Goal: Task Accomplishment & Management: Manage account settings

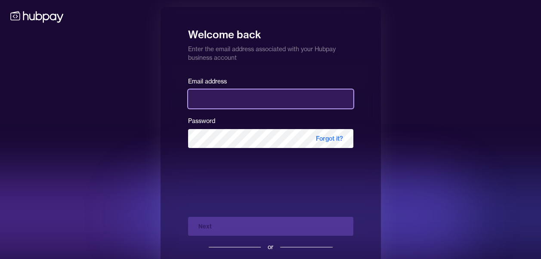
click at [254, 102] on input "email" at bounding box center [270, 99] width 165 height 19
type input "**********"
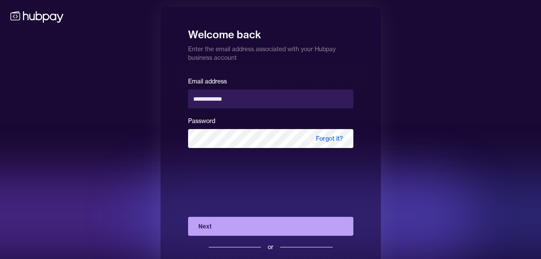
click at [242, 223] on button "Next" at bounding box center [270, 226] width 165 height 19
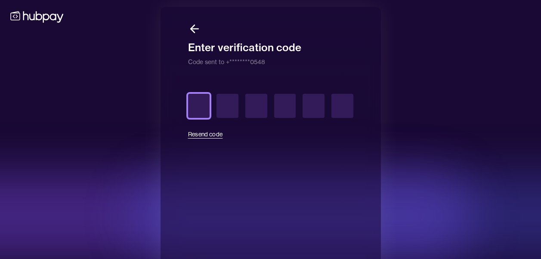
type input "*"
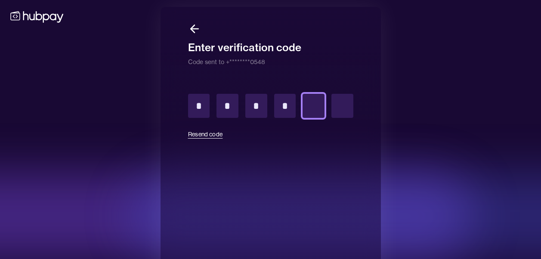
type input "*"
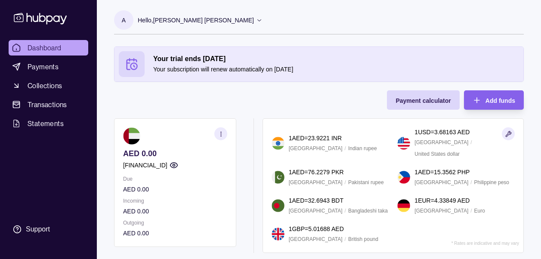
click at [224, 135] on section "button" at bounding box center [220, 133] width 13 height 13
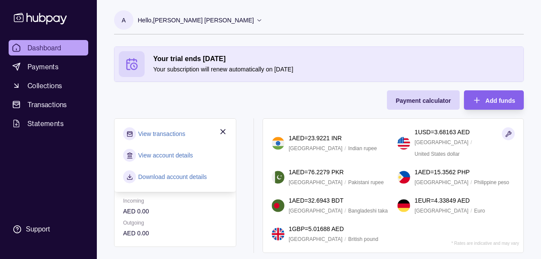
click at [180, 157] on link "View account details" at bounding box center [165, 155] width 55 height 9
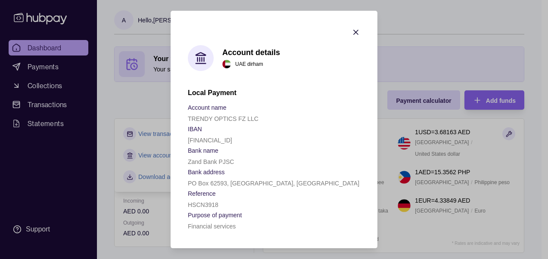
click at [357, 31] on icon "button" at bounding box center [356, 32] width 4 height 4
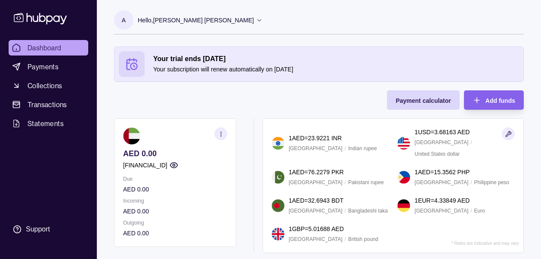
click at [219, 137] on section "button" at bounding box center [220, 133] width 13 height 13
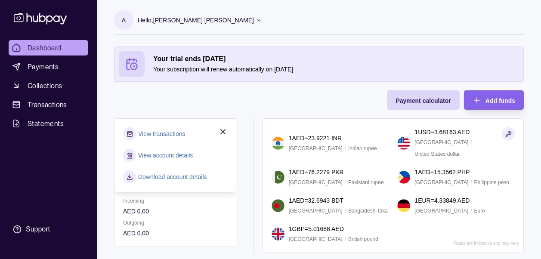
click at [172, 133] on link "View transactions" at bounding box center [161, 133] width 47 height 9
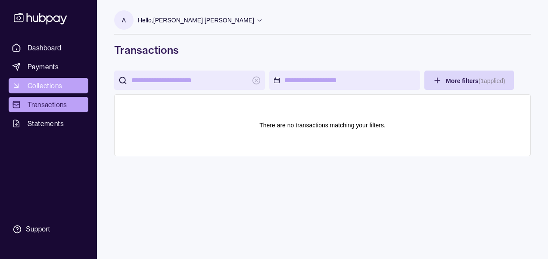
click at [58, 83] on span "Collections" at bounding box center [45, 86] width 34 height 10
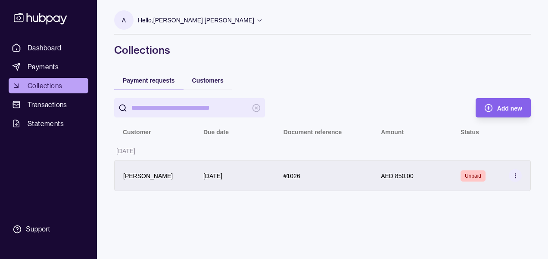
click at [516, 177] on icon at bounding box center [515, 176] width 6 height 6
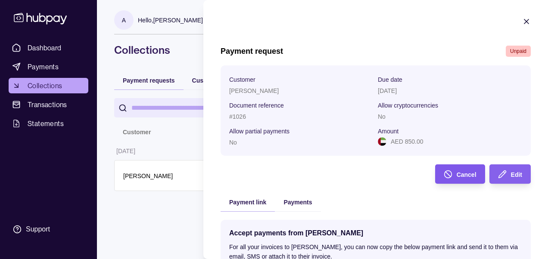
click at [456, 176] on span "Cancel" at bounding box center [466, 174] width 20 height 7
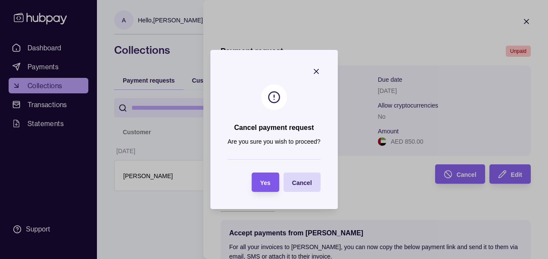
click at [270, 178] on section "Yes" at bounding box center [265, 182] width 28 height 19
